Goal: Task Accomplishment & Management: Use online tool/utility

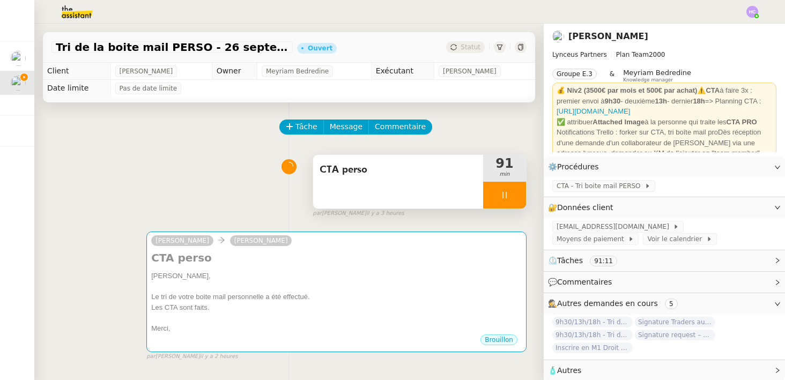
click at [495, 199] on div at bounding box center [504, 195] width 43 height 27
click at [519, 193] on icon at bounding box center [515, 195] width 9 height 9
click at [513, 190] on button at bounding box center [504, 195] width 43 height 27
click at [522, 199] on button at bounding box center [515, 195] width 21 height 27
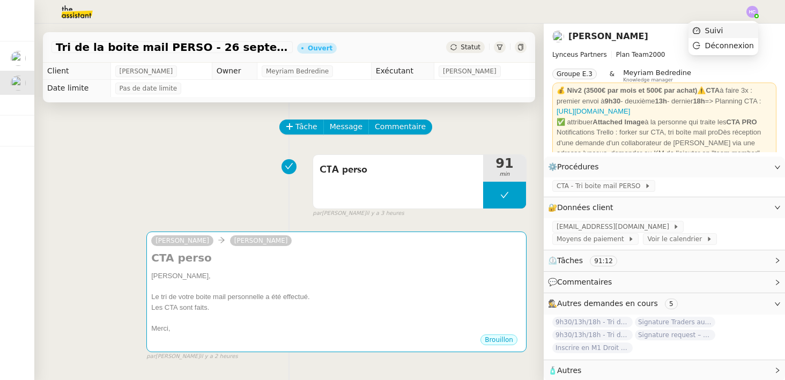
click at [731, 27] on li "Suivi" at bounding box center [724, 30] width 70 height 15
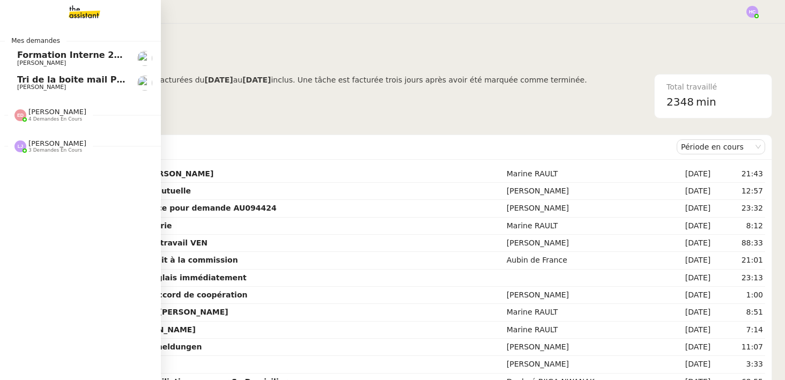
click at [39, 80] on span "Tri de la boite mail PERSO - 26 septembre 2025" at bounding box center [131, 80] width 229 height 10
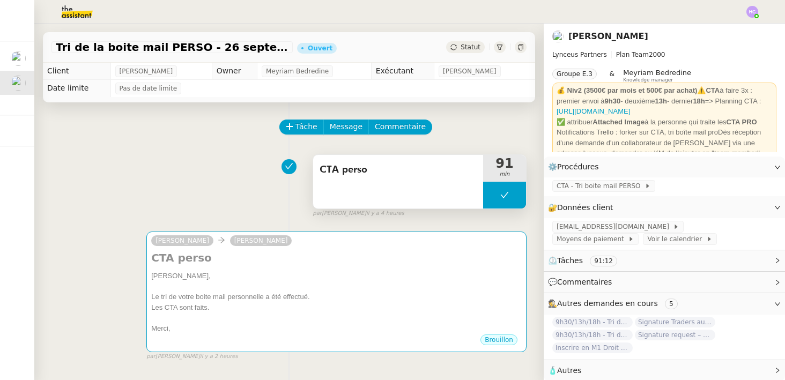
click at [501, 194] on icon at bounding box center [504, 195] width 9 height 9
click at [501, 194] on div at bounding box center [493, 195] width 21 height 27
click at [507, 195] on icon at bounding box center [504, 195] width 9 height 9
click at [492, 200] on div at bounding box center [493, 195] width 21 height 27
click at [509, 196] on div at bounding box center [504, 195] width 43 height 27
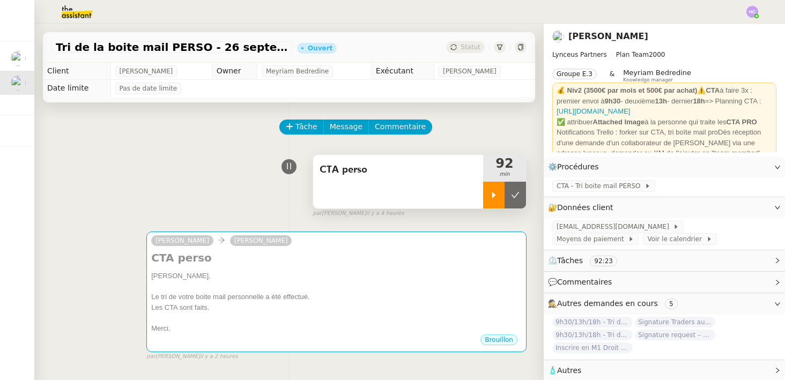
click at [495, 197] on icon at bounding box center [494, 195] width 9 height 9
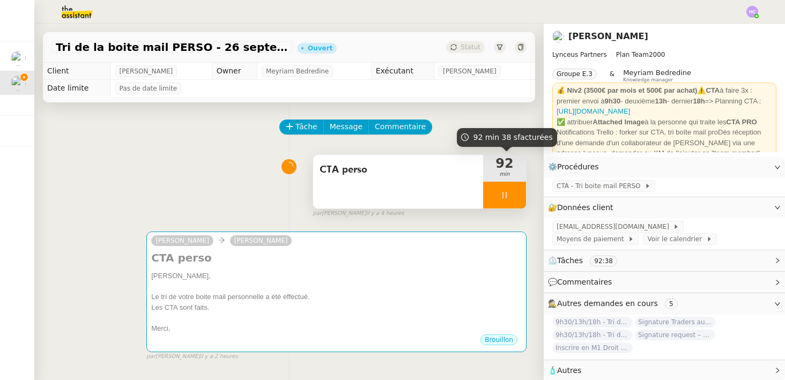
click at [504, 189] on div at bounding box center [504, 195] width 43 height 27
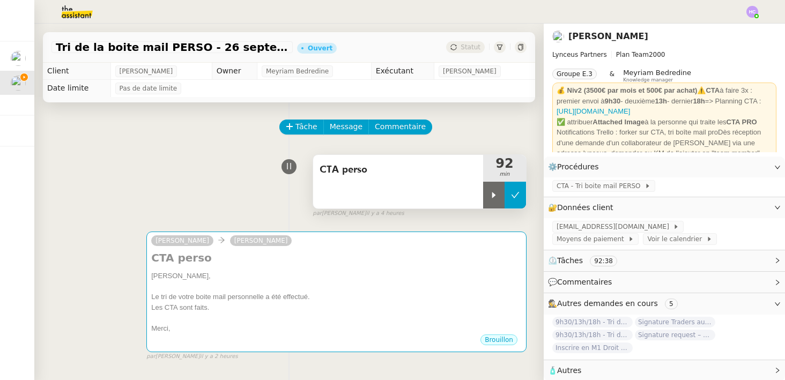
click at [514, 189] on button at bounding box center [515, 195] width 21 height 27
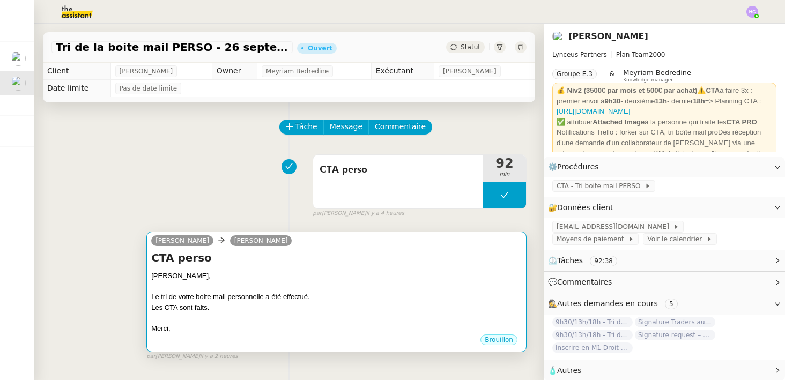
click at [340, 285] on div at bounding box center [336, 287] width 371 height 11
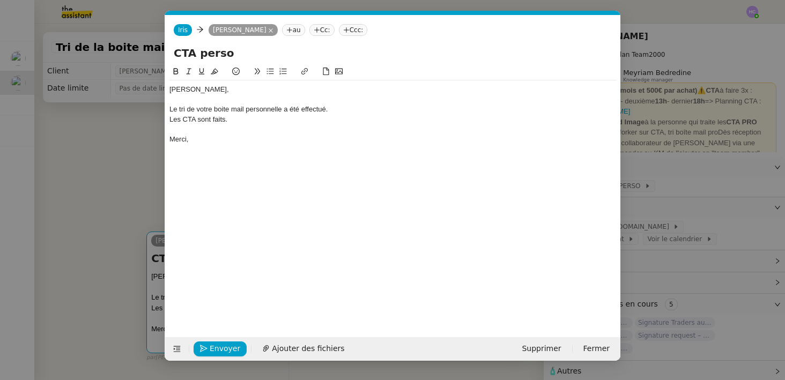
scroll to position [0, 23]
click at [254, 121] on div "Les CTA sont faits." at bounding box center [393, 120] width 447 height 10
drag, startPoint x: 334, startPoint y: 111, endPoint x: 171, endPoint y: 113, distance: 163.1
click at [170, 113] on div "Le tri de votre boite mail personnelle a été effectué." at bounding box center [393, 110] width 447 height 10
click at [255, 121] on div "Les CTA sont faits." at bounding box center [393, 120] width 447 height 10
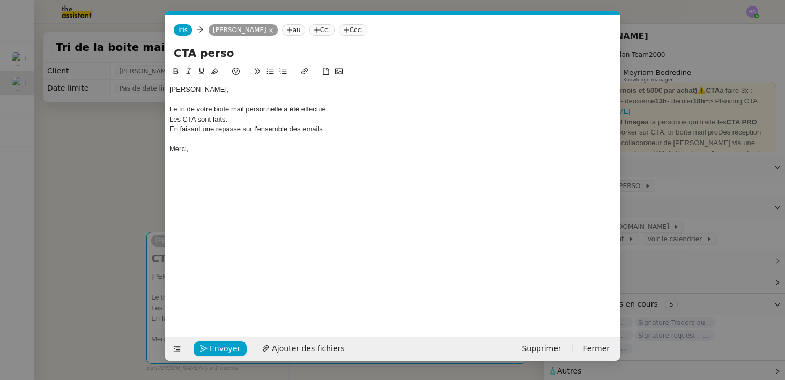
click at [233, 118] on div "Les CTA sont faits." at bounding box center [393, 120] width 447 height 10
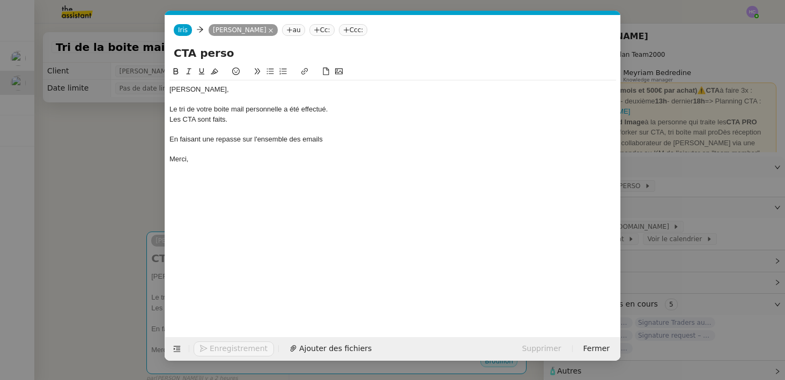
click at [333, 142] on div "En faisant une repasse sur l'ensemble des emails" at bounding box center [393, 140] width 447 height 10
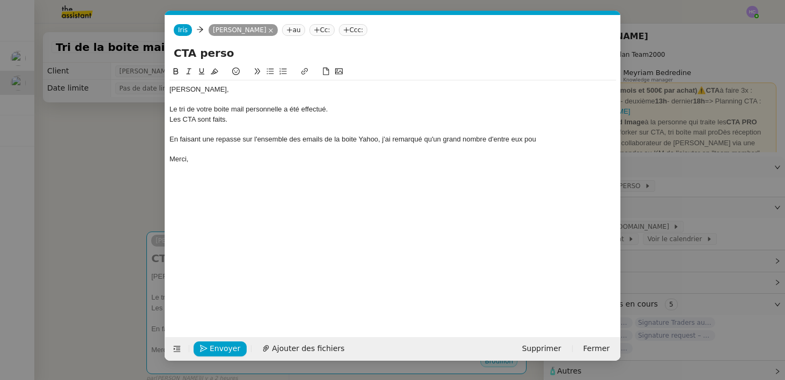
click at [264, 141] on div "En faisant une repasse sur l'ensemble des emails de la boite Yahoo, j'ai remarq…" at bounding box center [393, 140] width 447 height 10
click at [262, 140] on div "En faisant une repasse sur des emails de la boite Yahoo, j'ai remarqué qu'un gr…" at bounding box center [393, 140] width 447 height 10
drag, startPoint x: 257, startPoint y: 139, endPoint x: 268, endPoint y: 140, distance: 10.7
click at [268, 140] on div "En faisant une repasse sur des emails de la boite Yahoo, j'ai remarqué qu'un gr…" at bounding box center [393, 140] width 447 height 10
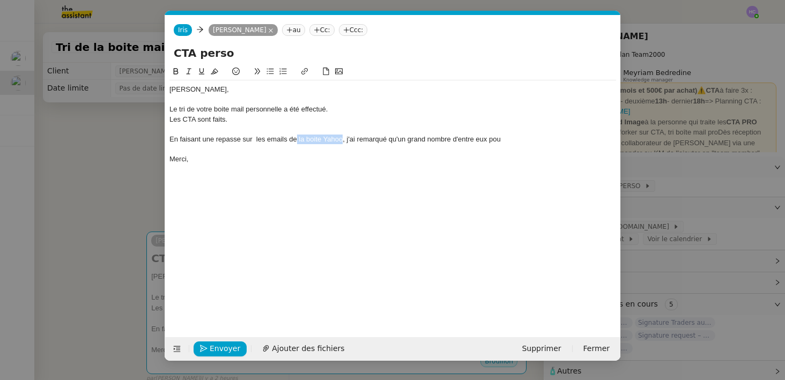
drag, startPoint x: 296, startPoint y: 139, endPoint x: 341, endPoint y: 140, distance: 45.6
click at [341, 140] on div "En faisant une repasse sur les emails de la boite Yahoo, j'ai remarqué qu'un gr…" at bounding box center [393, 140] width 447 height 10
click at [296, 141] on div "En faisant une repasse sur les emails dedepuis, j'ai remarqué qu'un grand nombr…" at bounding box center [393, 140] width 447 height 10
click at [310, 139] on div "En faisant une repasse sur les emails depuis, j'ai remarqué qu'un grand nombre …" at bounding box center [393, 140] width 447 height 10
click at [512, 146] on div at bounding box center [393, 149] width 447 height 10
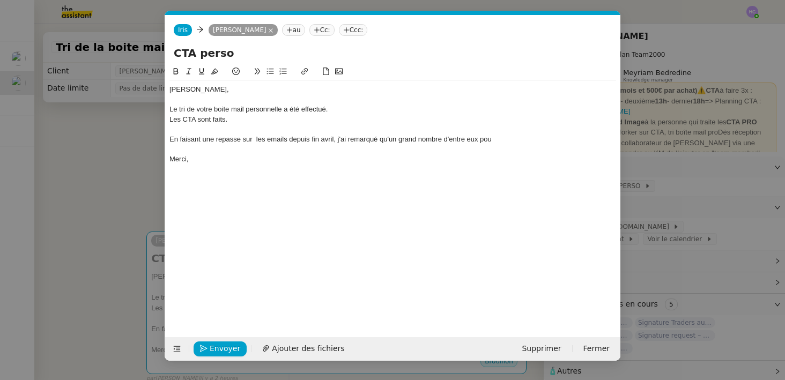
click at [498, 138] on div "En faisant une repasse sur les emails depuis fin avril, j'ai remarqué qu'un gra…" at bounding box center [393, 140] width 447 height 10
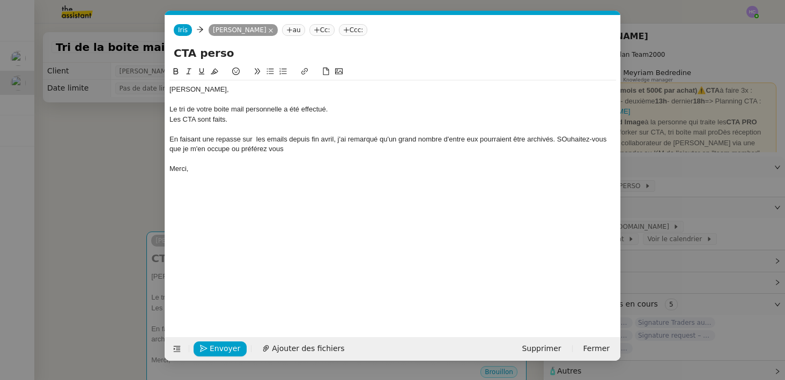
click at [228, 141] on div "En faisant une repasse sur les emails depuis fin avril, j'ai remarqué qu'un gra…" at bounding box center [393, 145] width 447 height 20
click at [238, 132] on div at bounding box center [393, 129] width 447 height 10
drag, startPoint x: 240, startPoint y: 141, endPoint x: 205, endPoint y: 141, distance: 34.9
click at [205, 141] on div "En faisant une repasse sur les emails depuis fin avril, j'ai remarqué qu'un gra…" at bounding box center [393, 145] width 447 height 20
click at [231, 140] on div "En faisant une repasse sur les emails depuis fin avril, j'ai remarqué qu'un gra…" at bounding box center [393, 145] width 447 height 20
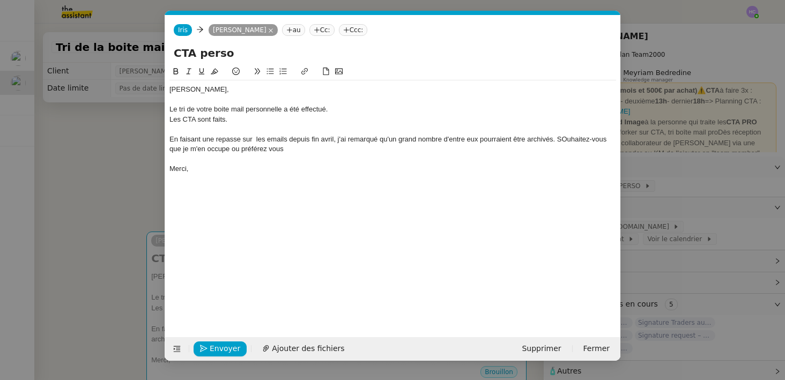
click at [235, 119] on div "Les CTA sont faits." at bounding box center [393, 120] width 447 height 10
click at [271, 150] on div "En faisant une repasse sur les emails depuis fin avril, j'ai remarqué qu'un gra…" at bounding box center [393, 145] width 447 height 20
click at [0, 0] on lt-em "préférez-vous" at bounding box center [0, 0] width 0 height 0
click at [303, 150] on div "En faisant une repasse sur les emails depuis fin avril, j'ai remarqué qu'un gra…" at bounding box center [393, 145] width 447 height 20
click at [575, 139] on div "En faisant une repasse sur les emails depuis fin avril, j'ai remarqué qu'un gra…" at bounding box center [393, 145] width 447 height 20
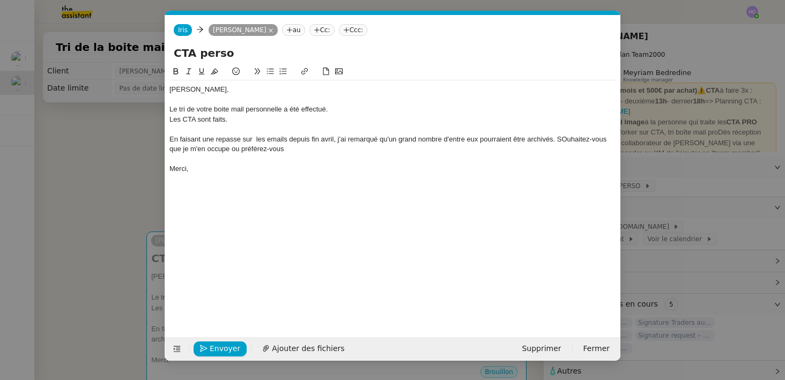
click at [0, 0] on lt-span "S o uhaitez-vous" at bounding box center [0, 0] width 0 height 0
click at [558, 142] on div "En faisant une repasse sur les emails depuis fin avril, j'ai remarqué qu'un gra…" at bounding box center [393, 145] width 447 height 20
click at [574, 139] on div "En faisant une repasse sur les emails depuis fin avril, j'ai remarqué qu'un gra…" at bounding box center [393, 140] width 447 height 10
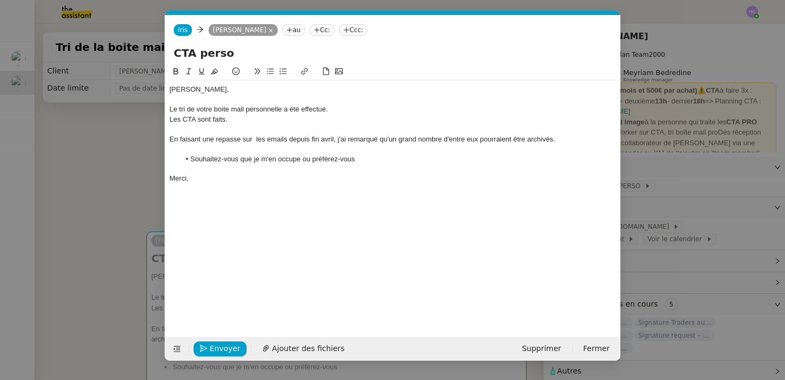
click at [297, 156] on li "Souhaitez-vous que je m'en occupe ou préférez-vous" at bounding box center [398, 159] width 437 height 10
click at [364, 160] on li "Souhaitez-vous que je m'en charge ou préférez-vous" at bounding box center [398, 159] width 437 height 10
click at [230, 120] on div "Les CTA sont faits." at bounding box center [393, 120] width 447 height 10
click at [562, 138] on div "En faisant une repasse sur les emails depuis fin avril, j'ai remarqué qu'un gra…" at bounding box center [393, 140] width 447 height 10
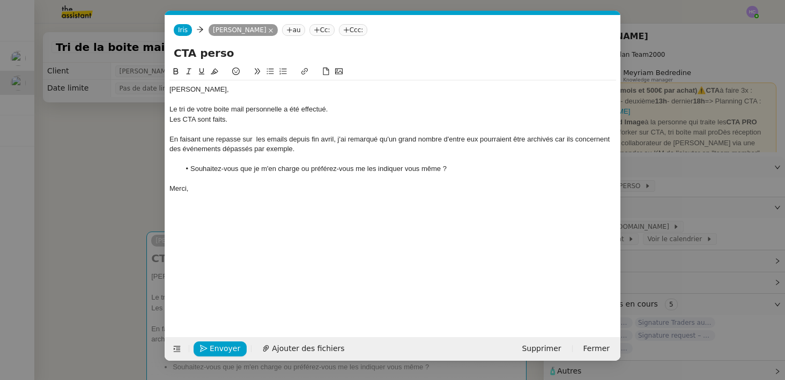
click at [255, 150] on div "En faisant une repasse sur les emails depuis fin avril, j'ai remarqué qu'un gra…" at bounding box center [393, 145] width 447 height 20
click at [470, 152] on div "En faisant une repasse sur les emails depuis fin avril, j'ai remarqué qu'un gra…" at bounding box center [393, 145] width 447 height 20
click at [233, 141] on div "En faisant une repasse sur les emails depuis fin avril, j'ai remarqué qu'un gra…" at bounding box center [393, 145] width 447 height 20
click at [249, 119] on div "Les CTA sont faits." at bounding box center [393, 120] width 447 height 10
click at [562, 143] on div "En faisant une repasse sur les emails depuis fin avril, j'ai remarqué qu'un gra…" at bounding box center [393, 145] width 447 height 20
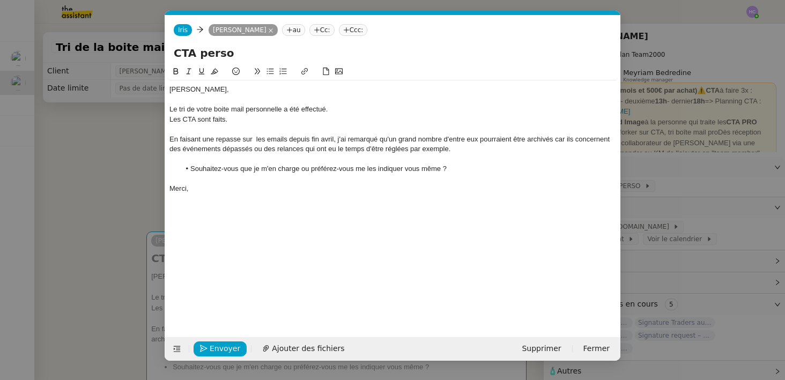
click at [0, 0] on lt-span ", car" at bounding box center [0, 0] width 0 height 0
click at [238, 182] on div at bounding box center [393, 179] width 447 height 10
click at [418, 171] on li "Souhaitez-vous que je m'en charge ou préférez-vous me les indiquer vous même ?" at bounding box center [398, 169] width 437 height 10
click at [0, 0] on lt-em "vous-même" at bounding box center [0, 0] width 0 height 0
click at [221, 120] on div "Les CTA sont faits." at bounding box center [393, 120] width 447 height 10
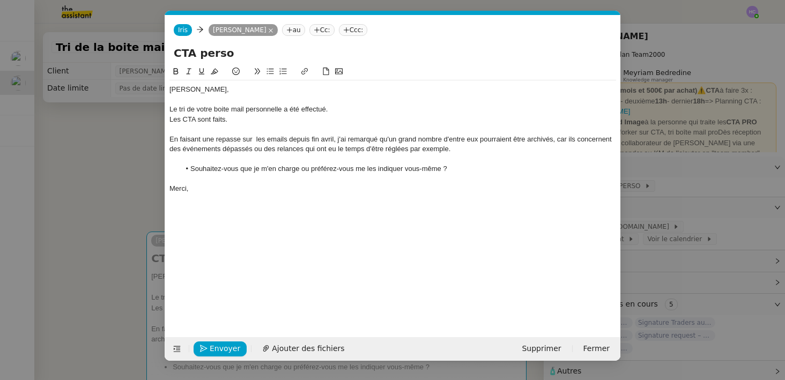
click at [257, 119] on div "Les CTA sont faits." at bounding box center [393, 120] width 447 height 10
click at [119, 195] on nz-modal-container "Service TA - VOYAGE - PROPOSITION GLOBALE A utiliser dans le cadre de propositi…" at bounding box center [392, 190] width 785 height 380
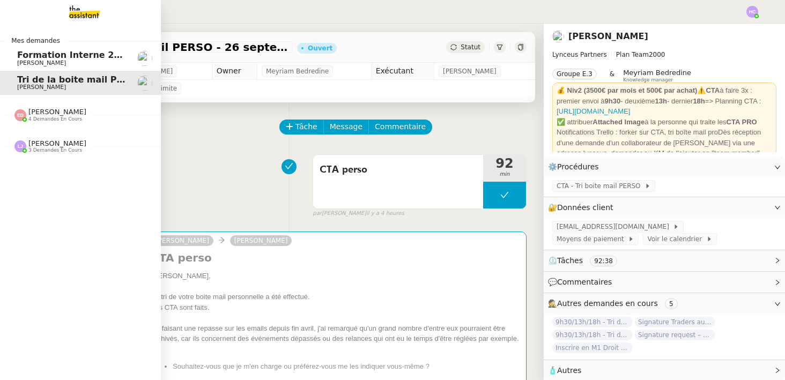
click at [45, 116] on span "4 demandes en cours" at bounding box center [55, 119] width 54 height 6
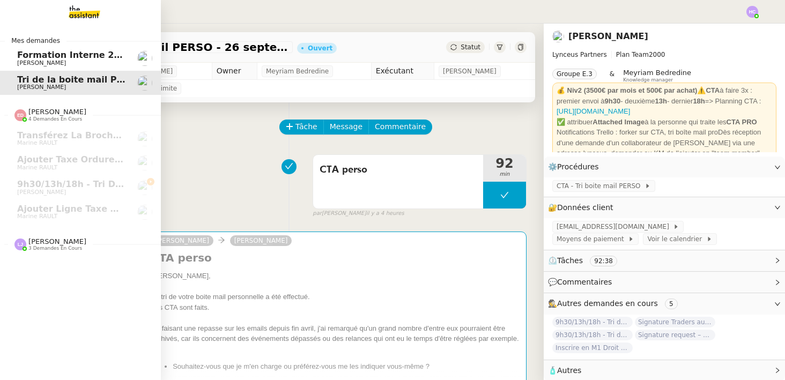
click at [48, 246] on span "3 demandes en cours" at bounding box center [55, 249] width 54 height 6
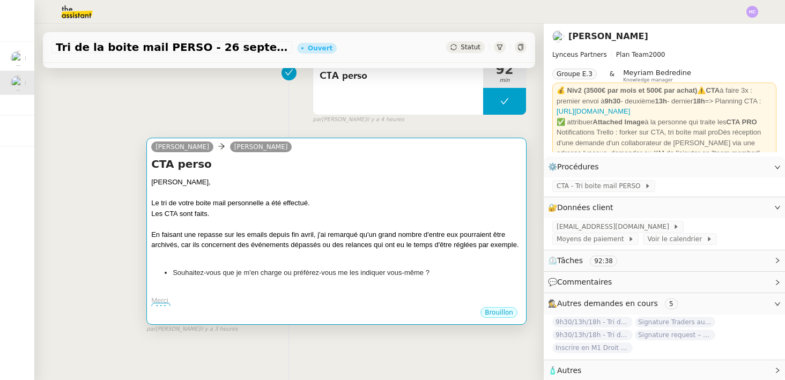
scroll to position [0, 0]
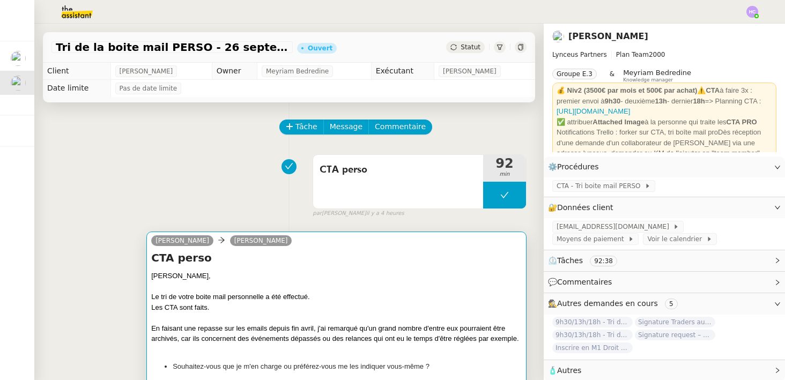
click at [287, 291] on div at bounding box center [336, 287] width 371 height 11
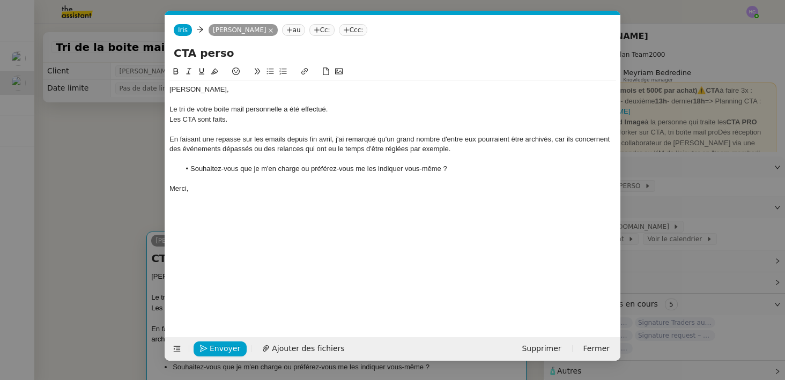
scroll to position [0, 23]
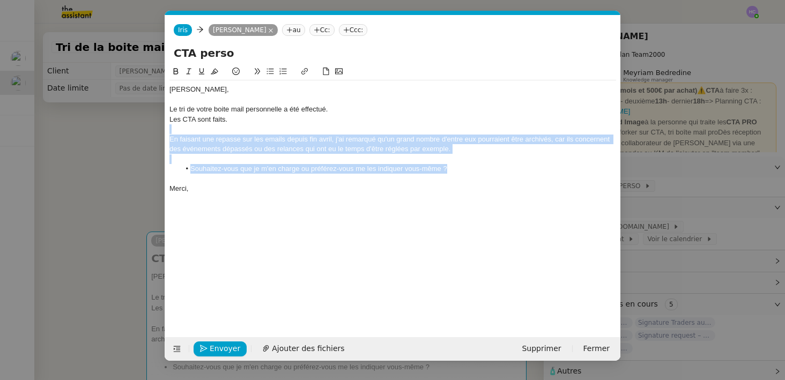
drag, startPoint x: 467, startPoint y: 172, endPoint x: 173, endPoint y: 134, distance: 296.4
click at [173, 134] on div "[PERSON_NAME], Le tri de votre boite mail personnelle a été effectué. Les CTA s…" at bounding box center [393, 138] width 447 height 117
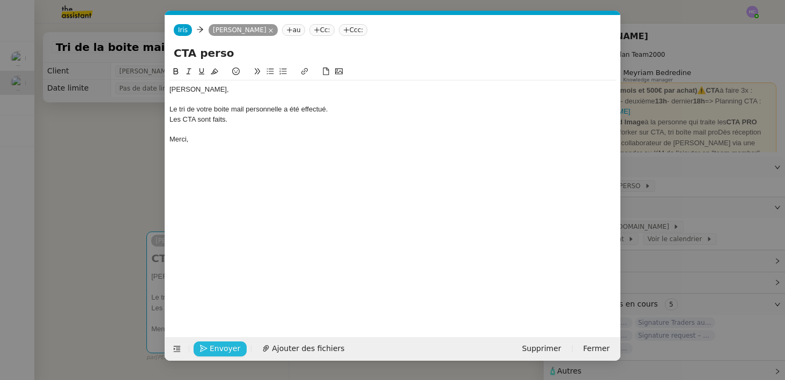
click at [227, 350] on span "Envoyer" at bounding box center [225, 349] width 31 height 12
click at [227, 350] on span "Confirmer l'envoi" at bounding box center [242, 349] width 64 height 12
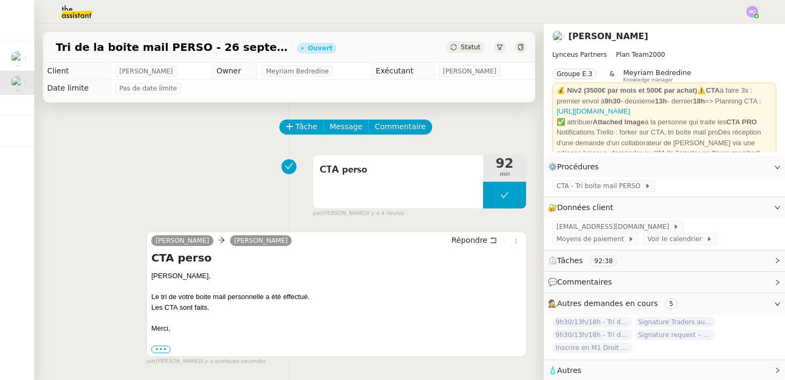
click at [468, 49] on span "Statut" at bounding box center [471, 47] width 20 height 8
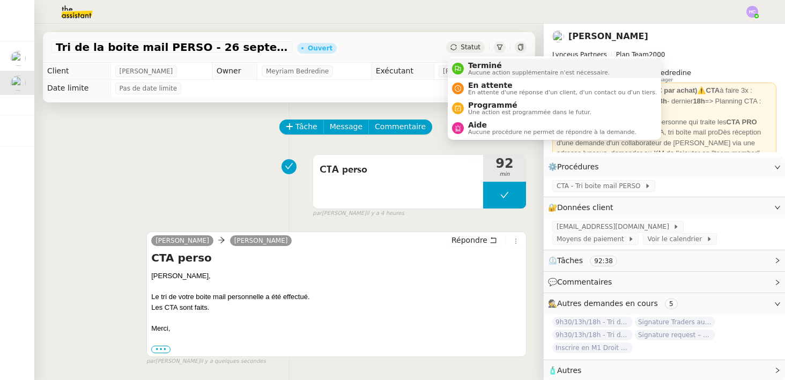
click at [474, 61] on span "Terminé" at bounding box center [539, 65] width 142 height 9
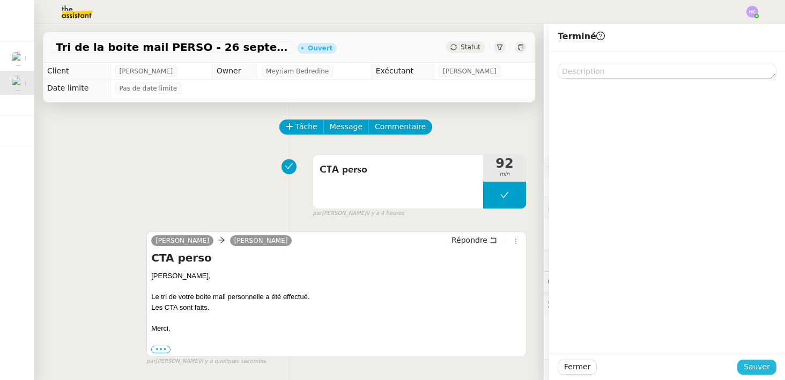
click at [755, 361] on span "Sauver" at bounding box center [757, 367] width 26 height 12
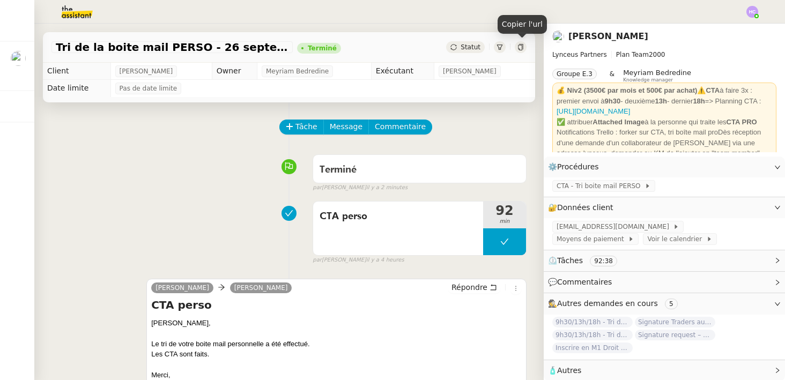
click at [518, 49] on icon at bounding box center [520, 47] width 5 height 6
